Goal: Communication & Community: Answer question/provide support

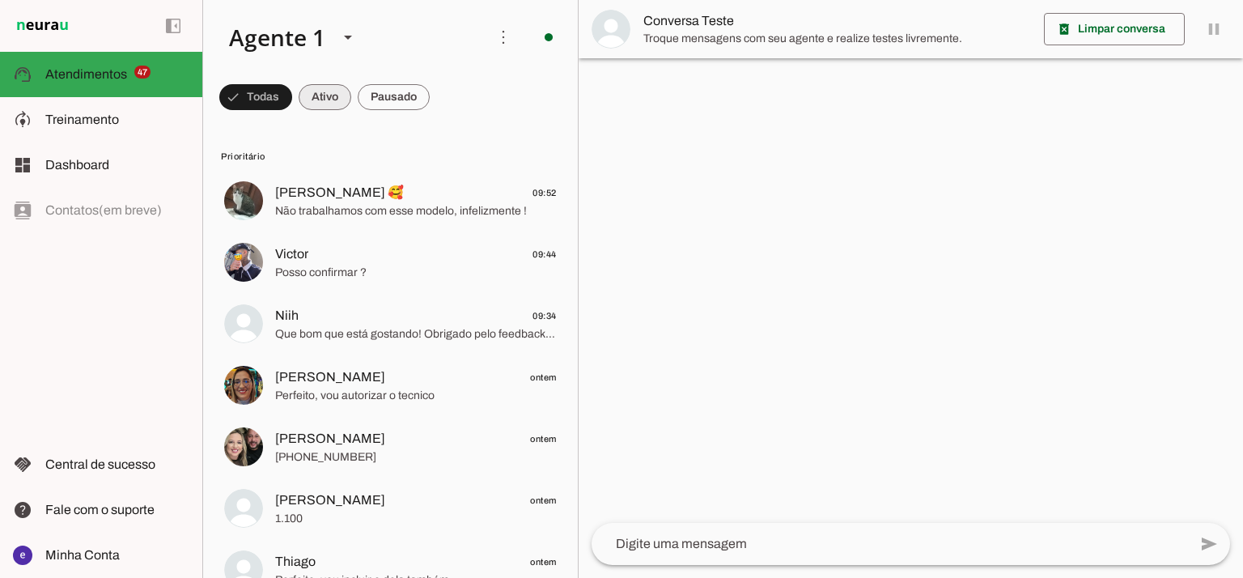
click at [292, 90] on span at bounding box center [255, 97] width 73 height 39
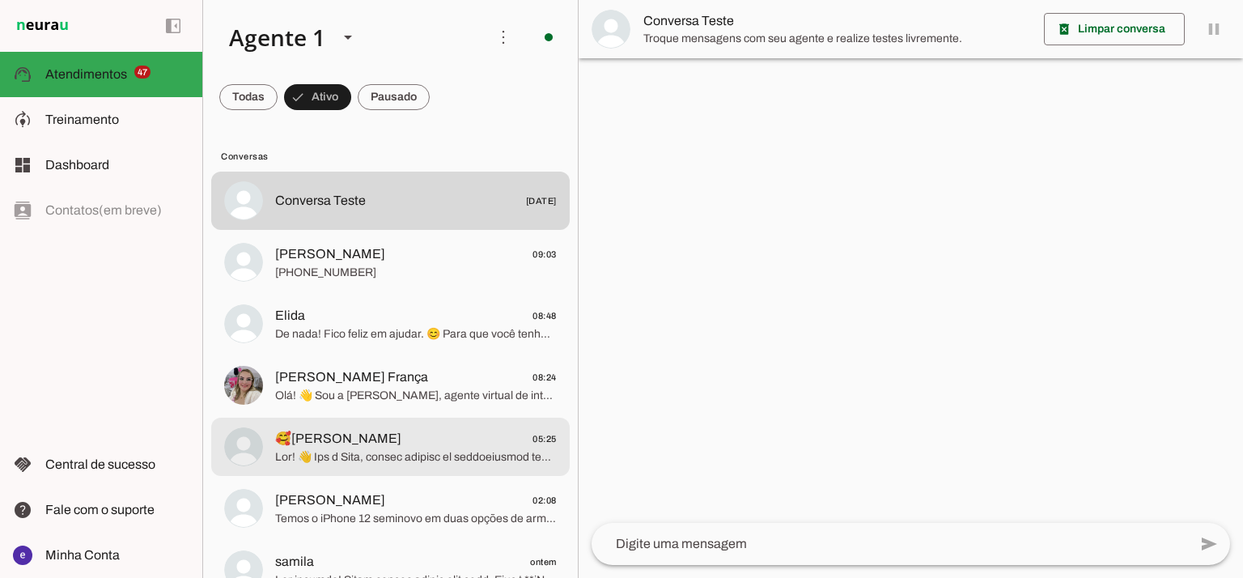
click at [379, 440] on span "🥰[PERSON_NAME] 05:25" at bounding box center [416, 439] width 282 height 20
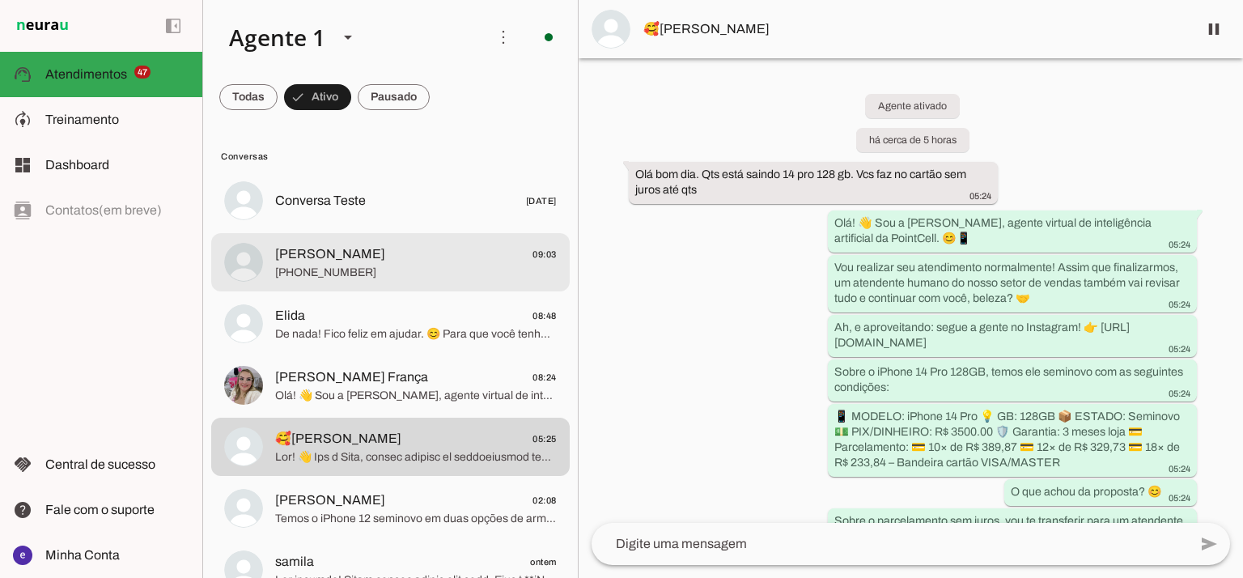
click at [409, 265] on span "[PHONE_NUMBER]" at bounding box center [416, 273] width 282 height 16
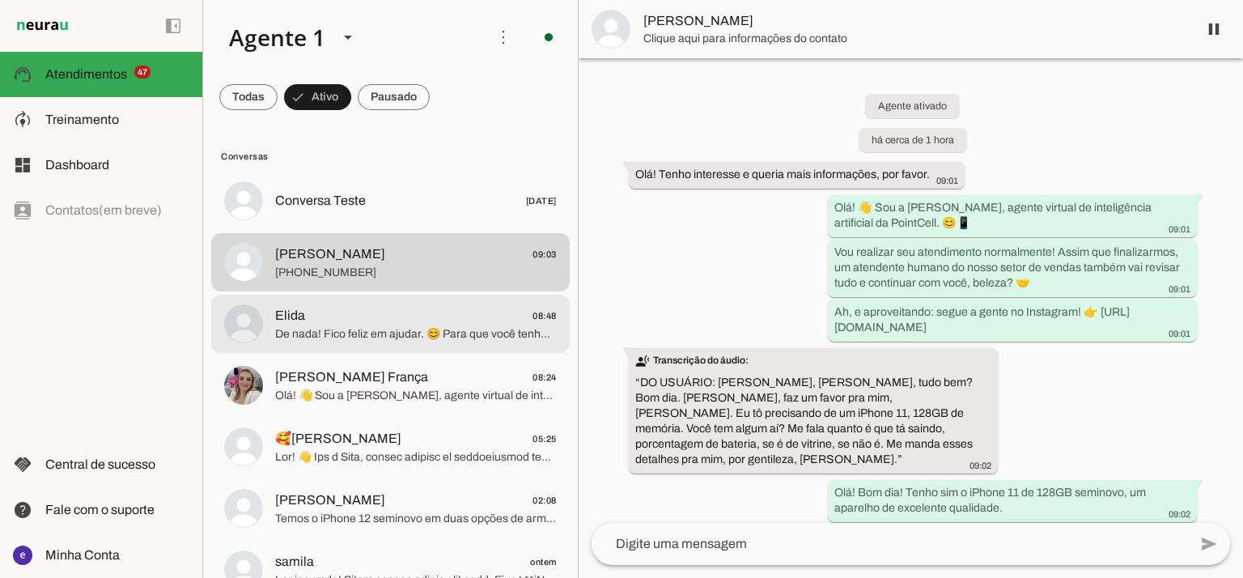
click at [385, 324] on span "Elida 08:48" at bounding box center [416, 316] width 282 height 20
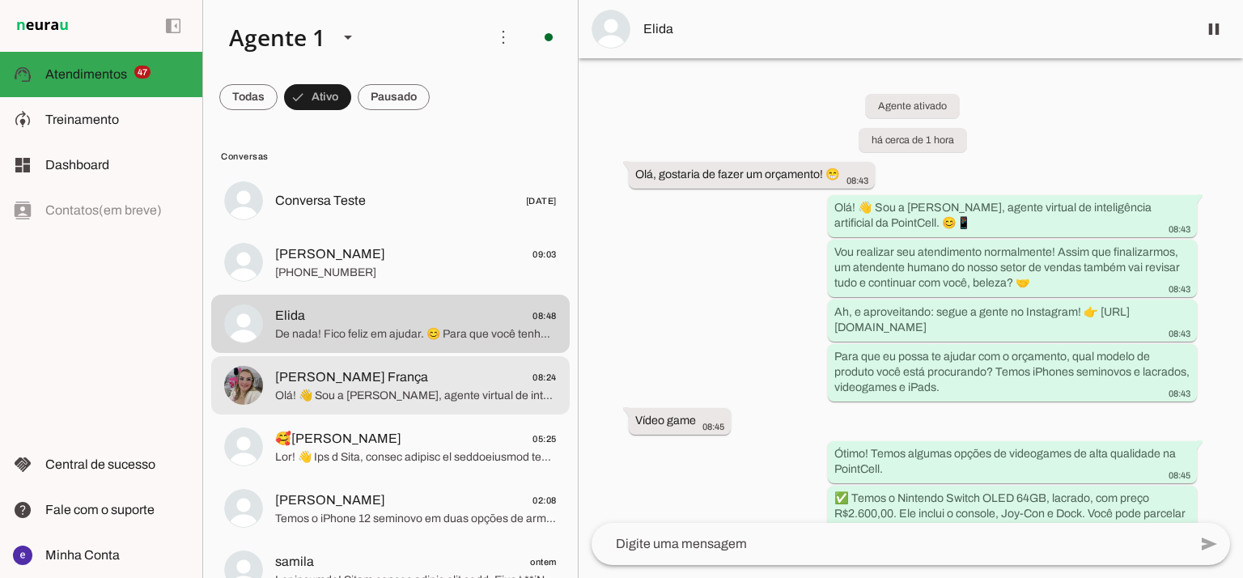
click at [378, 376] on span "[PERSON_NAME] França" at bounding box center [351, 376] width 153 height 19
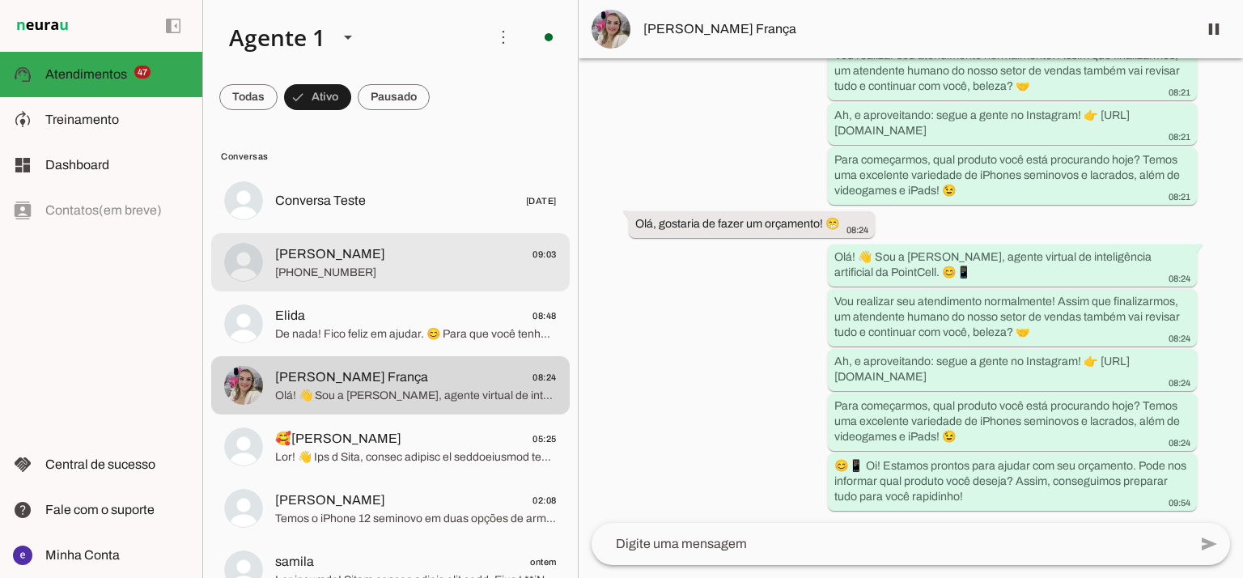
click at [405, 267] on span "[PHONE_NUMBER]" at bounding box center [416, 273] width 282 height 16
